Goal: Complete application form

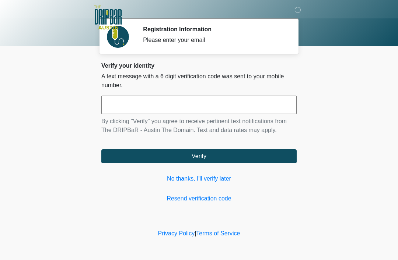
click at [197, 182] on link "No thanks, I'll verify later" at bounding box center [198, 178] width 195 height 9
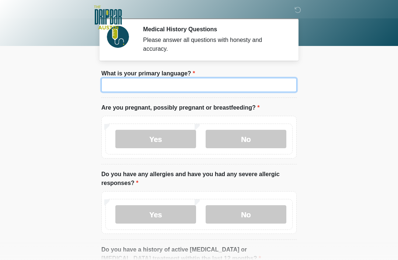
click at [193, 79] on input "What is your primary language?" at bounding box center [198, 85] width 195 height 14
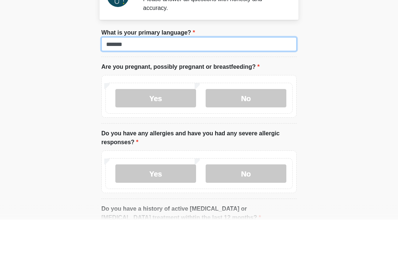
type input "*******"
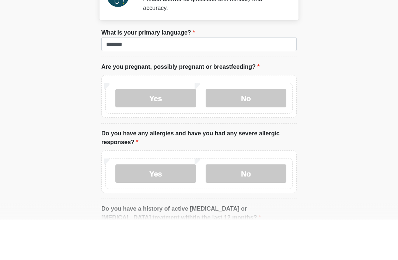
click at [255, 130] on label "No" at bounding box center [245, 139] width 81 height 18
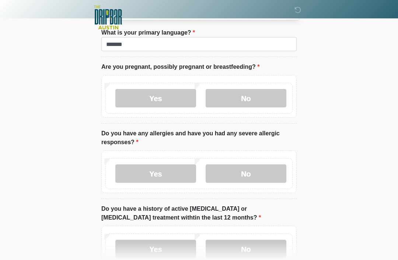
click at [263, 172] on label "No" at bounding box center [245, 174] width 81 height 18
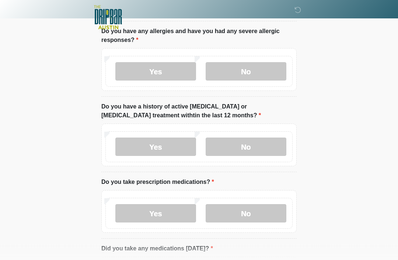
click at [256, 148] on label "No" at bounding box center [245, 147] width 81 height 18
click at [254, 145] on label "No" at bounding box center [245, 147] width 81 height 18
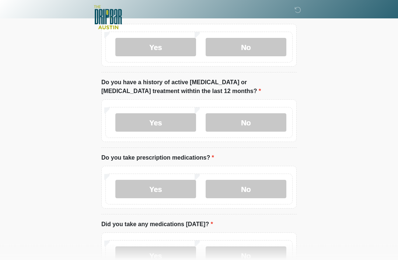
scroll to position [217, 0]
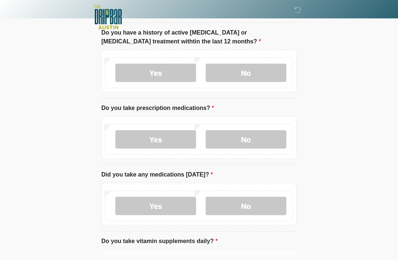
click at [262, 140] on label "No" at bounding box center [245, 140] width 81 height 18
click at [259, 207] on label "No" at bounding box center [245, 206] width 81 height 18
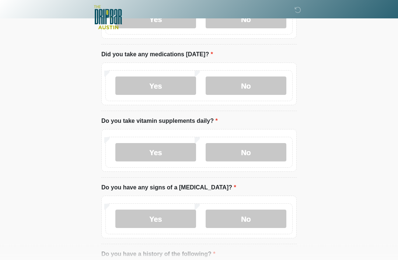
scroll to position [345, 0]
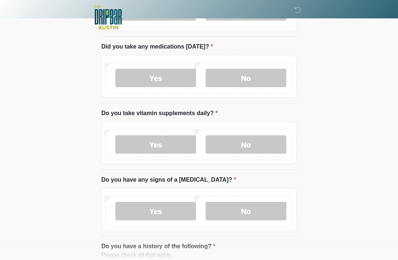
click at [270, 138] on label "No" at bounding box center [245, 144] width 81 height 18
click at [251, 214] on label "No" at bounding box center [245, 211] width 81 height 18
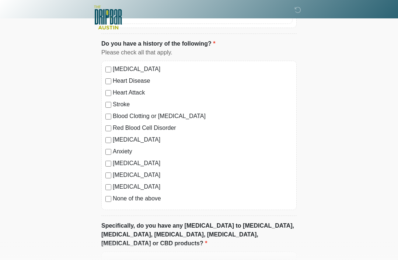
scroll to position [614, 0]
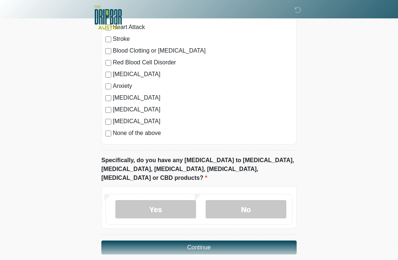
click at [252, 200] on label "No" at bounding box center [245, 209] width 81 height 18
click at [246, 241] on button "Continue" at bounding box center [198, 248] width 195 height 14
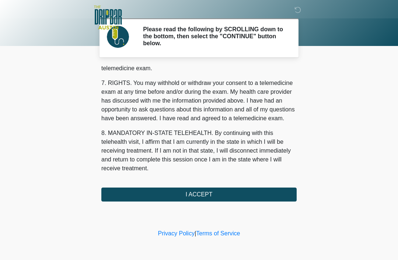
scroll to position [323, 0]
click at [254, 194] on button "I ACCEPT" at bounding box center [198, 195] width 195 height 14
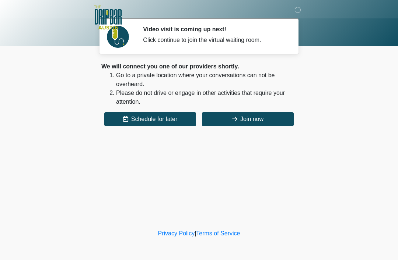
click at [257, 116] on button "Join now" at bounding box center [248, 119] width 92 height 14
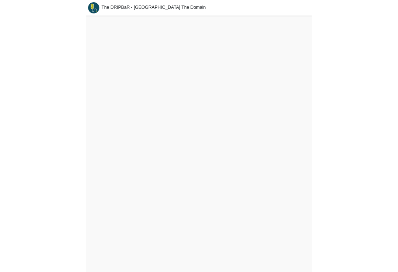
scroll to position [14, 0]
